Goal: Transaction & Acquisition: Purchase product/service

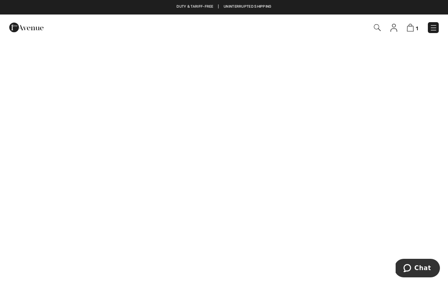
click at [437, 23] on link at bounding box center [433, 27] width 11 height 11
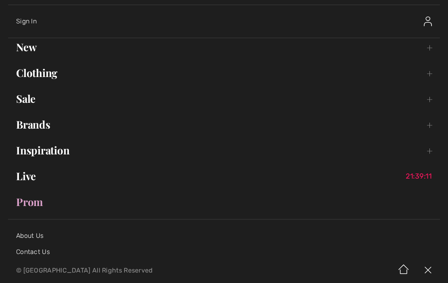
scroll to position [32, 0]
click at [46, 174] on link "Live 21:39:08" at bounding box center [224, 176] width 432 height 18
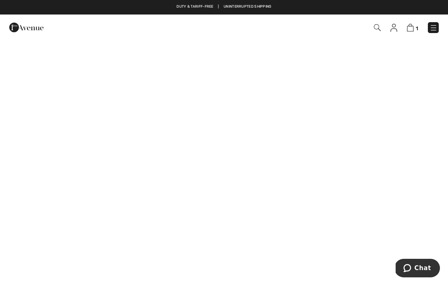
scroll to position [290, 0]
click at [436, 26] on img at bounding box center [433, 28] width 8 height 8
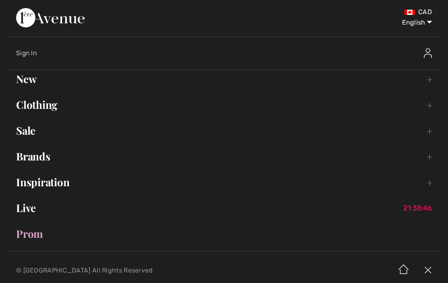
click at [34, 84] on link "New Toggle submenu" at bounding box center [224, 79] width 432 height 18
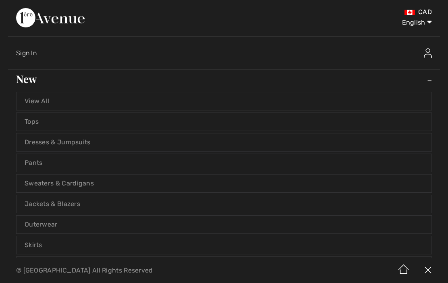
click at [96, 145] on link "Dresses & Jumpsuits" at bounding box center [224, 142] width 415 height 18
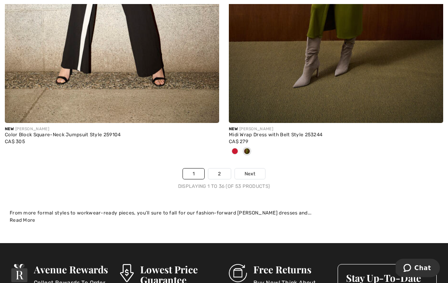
scroll to position [6611, 0]
click at [224, 169] on link "2" at bounding box center [219, 173] width 22 height 10
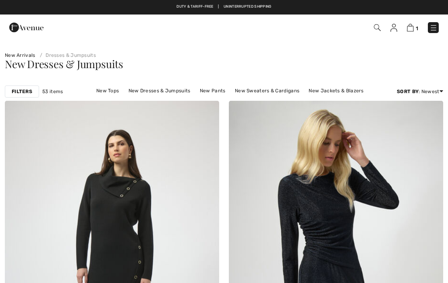
checkbox input "true"
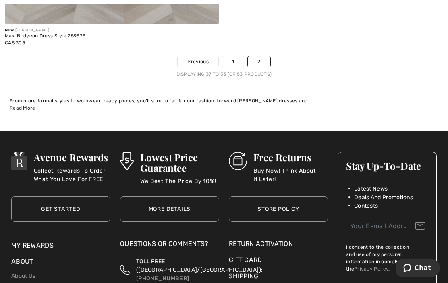
scroll to position [3307, 0]
